Goal: Task Accomplishment & Management: Use online tool/utility

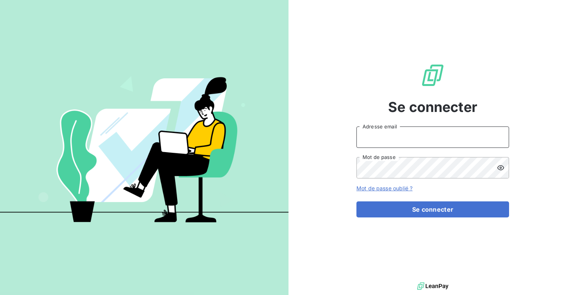
click at [395, 138] on input "Adresse email" at bounding box center [432, 136] width 153 height 21
click at [433, 137] on input "admin@gers" at bounding box center [432, 136] width 153 height 21
type input "admin@gerstest"
click at [356, 201] on button "Se connecter" at bounding box center [432, 209] width 153 height 16
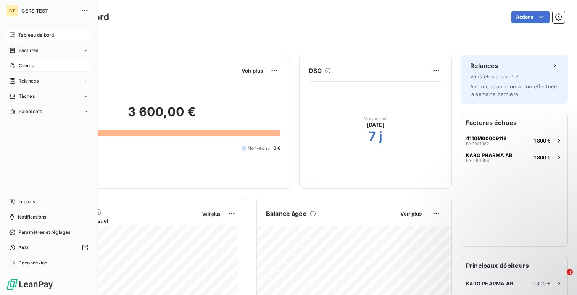
click at [27, 71] on div "Clients" at bounding box center [48, 66] width 85 height 12
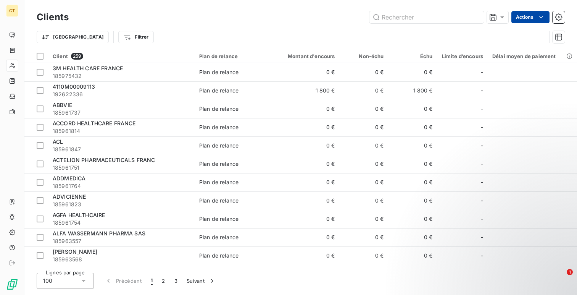
click at [537, 11] on html "GT Clients Actions Trier Filtrer Client 259 Plan de relance Montant d'encours N…" at bounding box center [288, 147] width 577 height 295
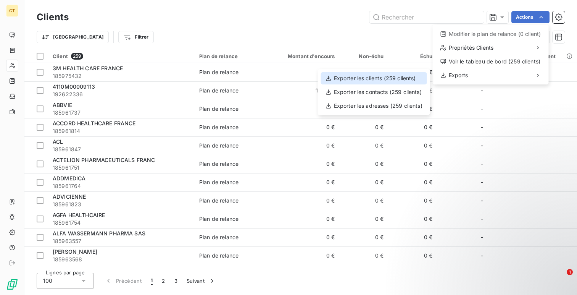
click at [399, 80] on div "Exporter les clients (259 clients)" at bounding box center [374, 78] width 106 height 12
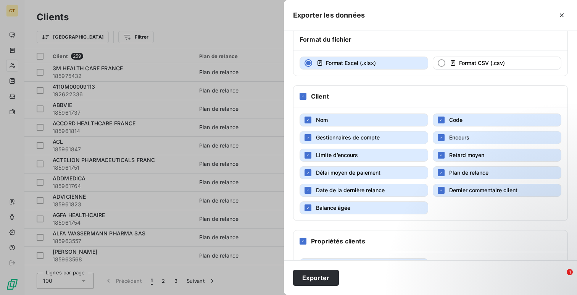
scroll to position [68, 0]
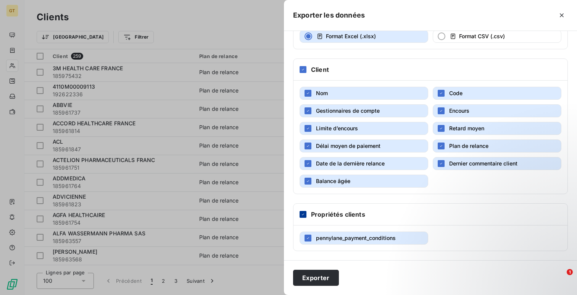
click at [303, 216] on div at bounding box center [303, 214] width 7 height 7
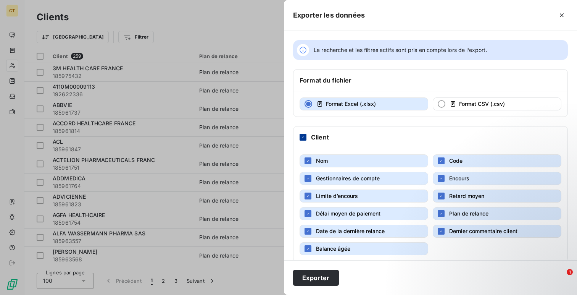
click at [303, 137] on icon at bounding box center [303, 137] width 2 height 2
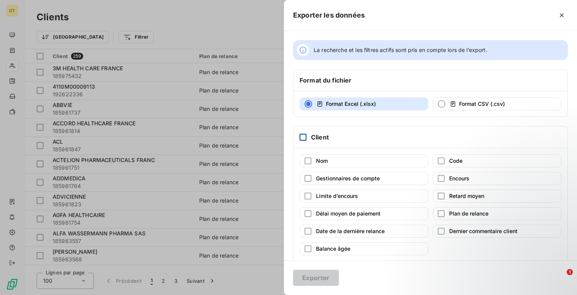
click at [308, 171] on div "Nom Code Gestionnaires de compte Encours Limite d’encours Retard moyen Délai mo…" at bounding box center [430, 204] width 274 height 113
click at [312, 168] on div "Nom Code Gestionnaires de compte Encours Limite d’encours Retard moyen Délai mo…" at bounding box center [430, 204] width 274 height 113
click at [316, 163] on span "Nom" at bounding box center [322, 160] width 12 height 6
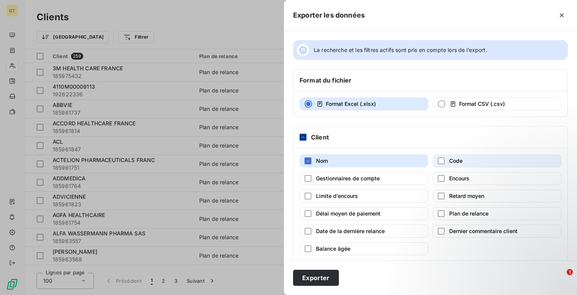
click at [449, 162] on span "Code" at bounding box center [455, 160] width 13 height 6
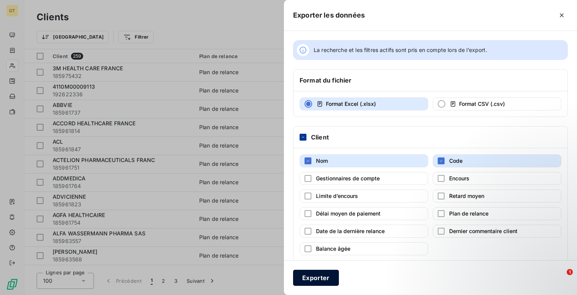
click at [318, 272] on button "Exporter" at bounding box center [316, 277] width 46 height 16
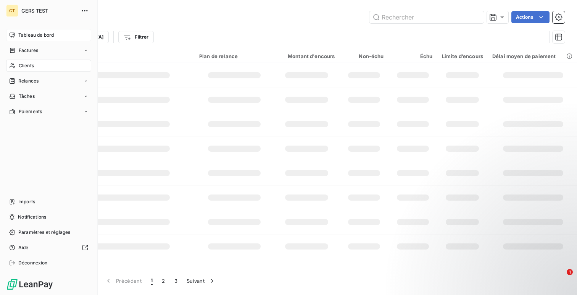
click at [32, 32] on span "Tableau de bord" at bounding box center [35, 35] width 35 height 7
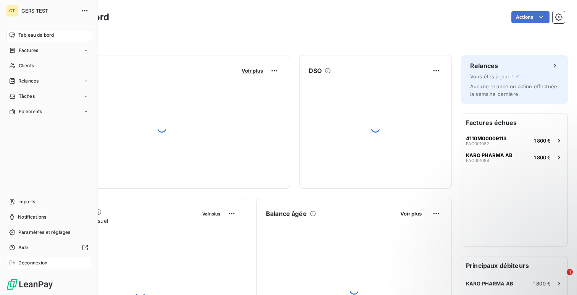
click at [40, 266] on div "Déconnexion" at bounding box center [48, 262] width 85 height 12
